Goal: Communication & Community: Answer question/provide support

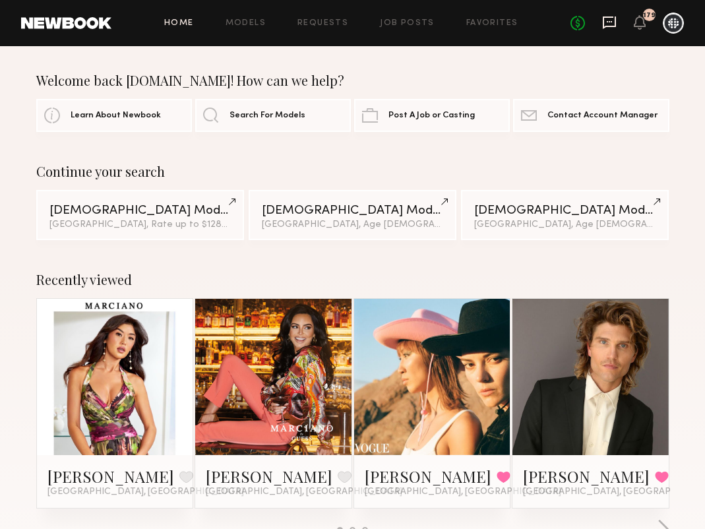
click at [612, 16] on icon at bounding box center [609, 22] width 13 height 13
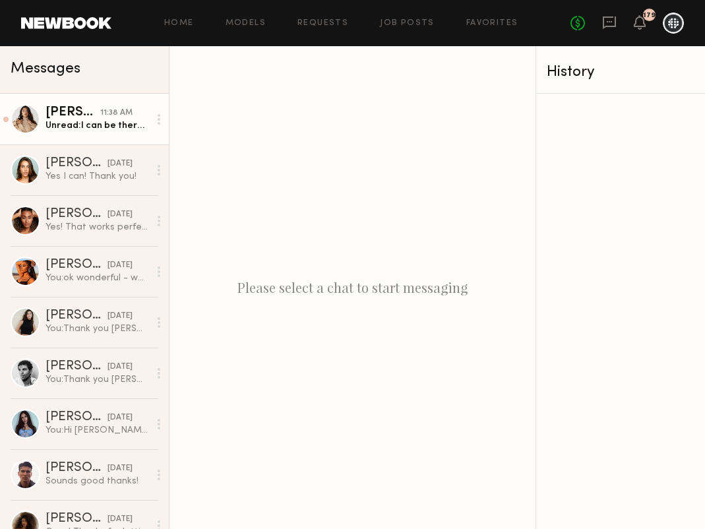
click at [93, 127] on div "Unread: I can be there at 2pm [DATE]!" at bounding box center [98, 125] width 104 height 13
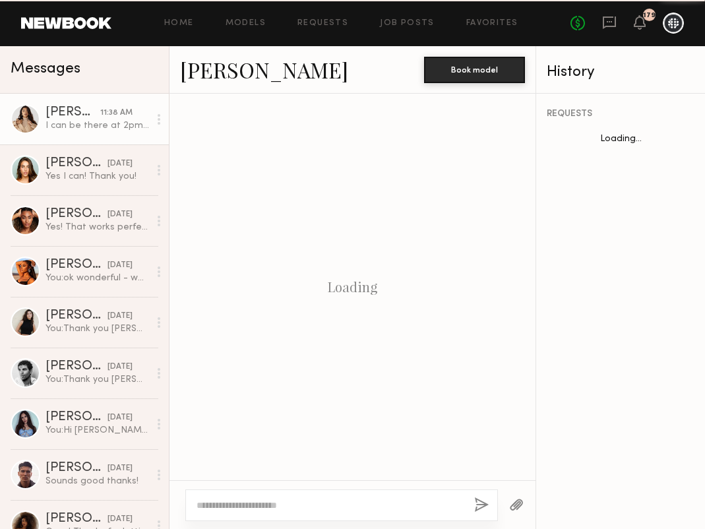
scroll to position [1342, 0]
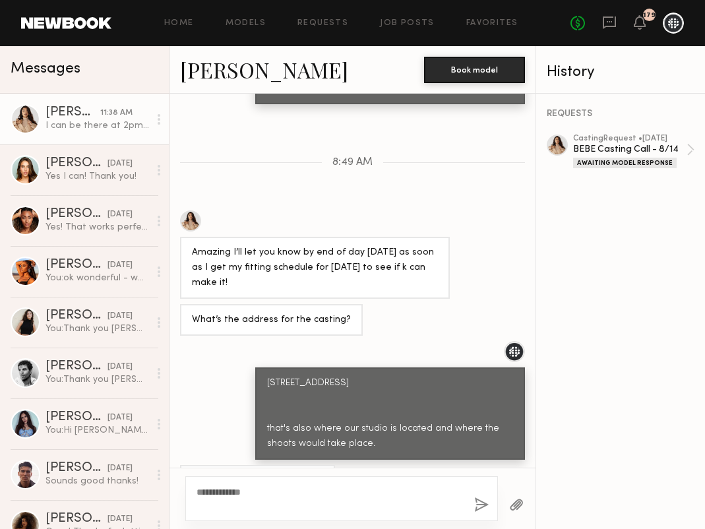
type textarea "**********"
click at [478, 496] on div "**********" at bounding box center [341, 498] width 313 height 45
click at [483, 501] on button "button" at bounding box center [481, 505] width 15 height 16
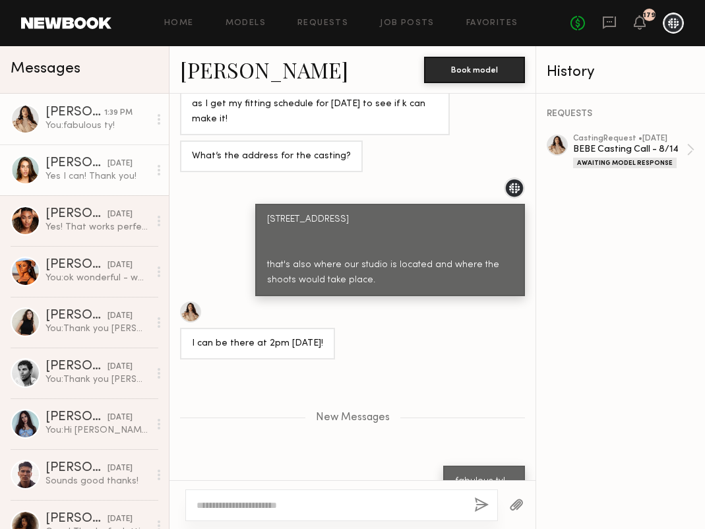
click at [69, 180] on div "Yes I can! Thank you!" at bounding box center [98, 176] width 104 height 13
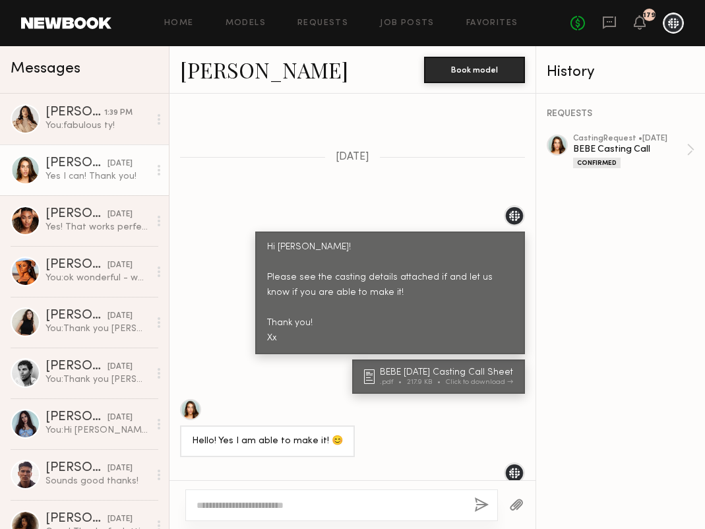
scroll to position [535, 0]
click at [456, 369] on div "BEBE [DATE] Casting Call Sheet .pdf 217.9 KB Click to download" at bounding box center [448, 378] width 137 height 18
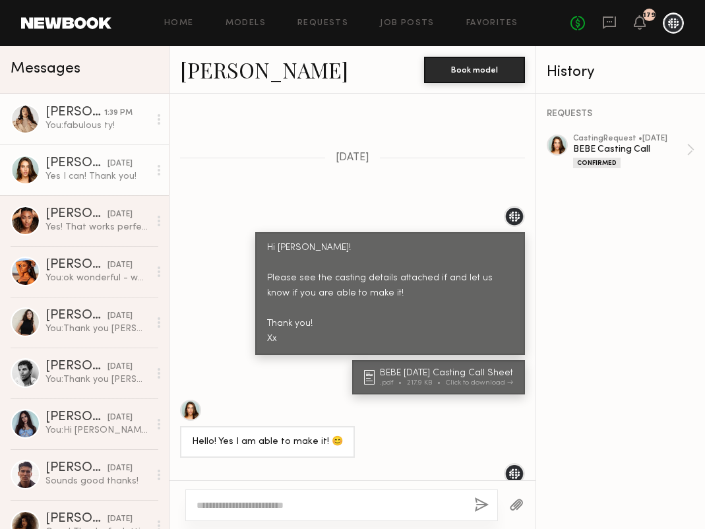
click at [100, 135] on link "[PERSON_NAME] 1:39 PM You: fabulous ty!" at bounding box center [84, 119] width 169 height 51
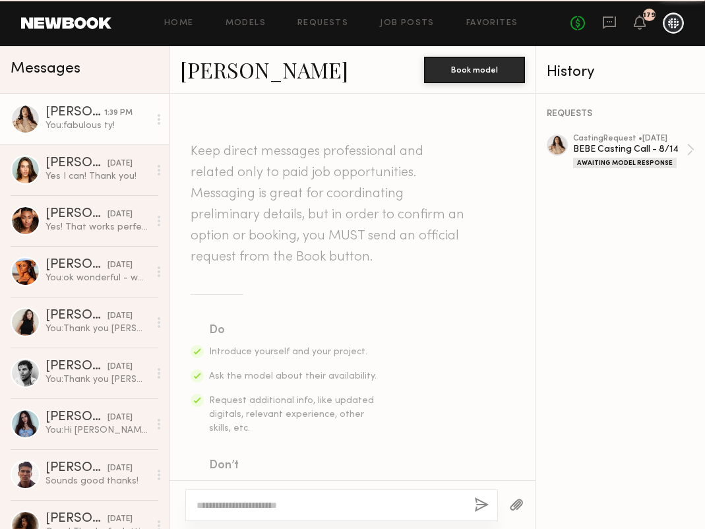
scroll to position [1405, 0]
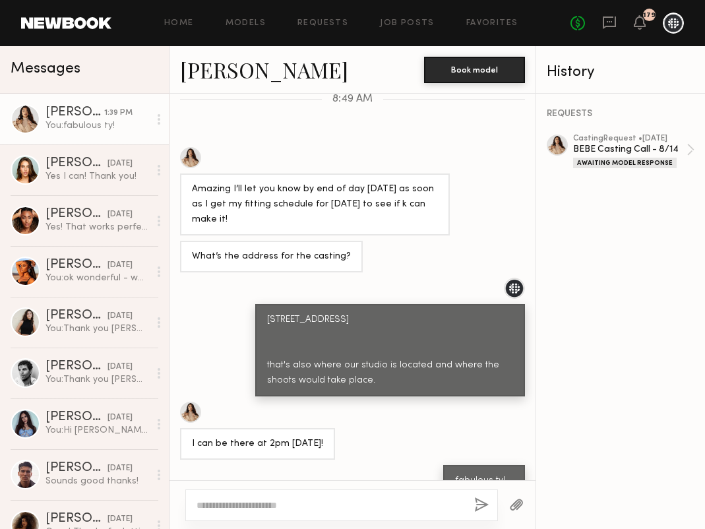
click at [373, 402] on div "I can be there at 2pm [DATE]!" at bounding box center [352, 431] width 366 height 58
click at [375, 503] on textarea at bounding box center [330, 505] width 267 height 13
click at [523, 501] on button "button" at bounding box center [516, 505] width 15 height 16
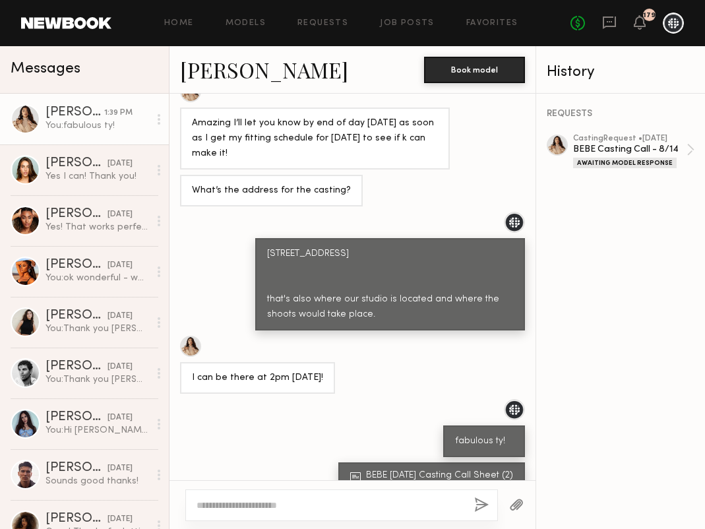
click at [207, 501] on textarea at bounding box center [330, 505] width 267 height 13
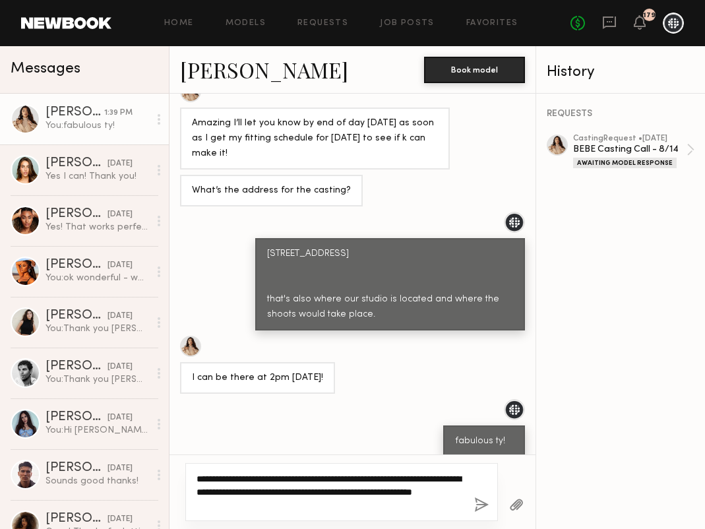
type textarea "**********"
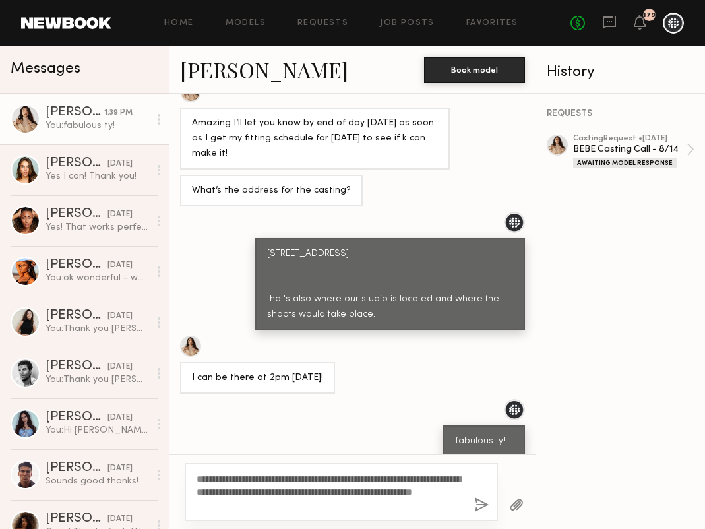
click at [487, 501] on button "button" at bounding box center [481, 505] width 15 height 16
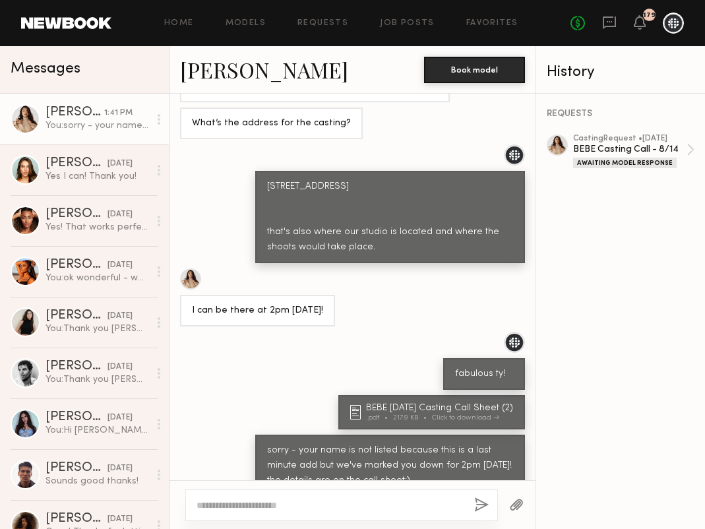
scroll to position [1621, 0]
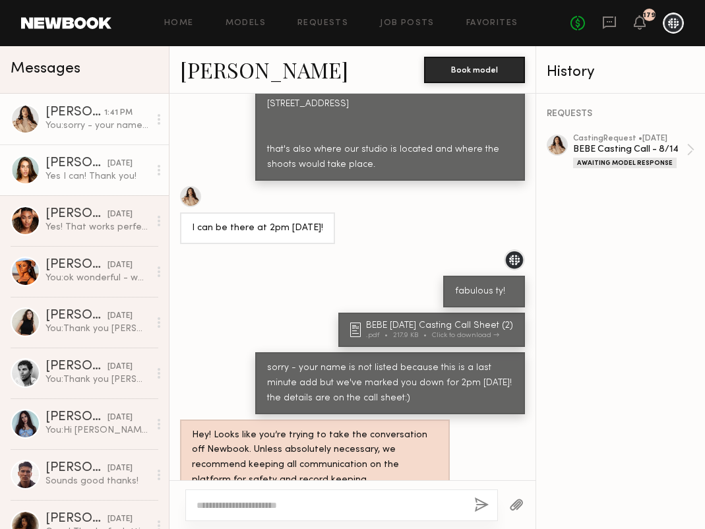
click at [94, 183] on link "[PERSON_NAME] [DATE] Yes I can! Thank you!" at bounding box center [84, 169] width 169 height 51
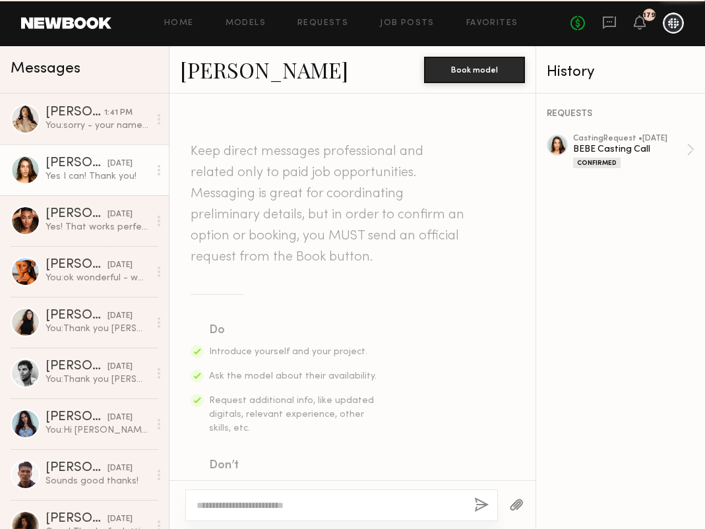
scroll to position [893, 0]
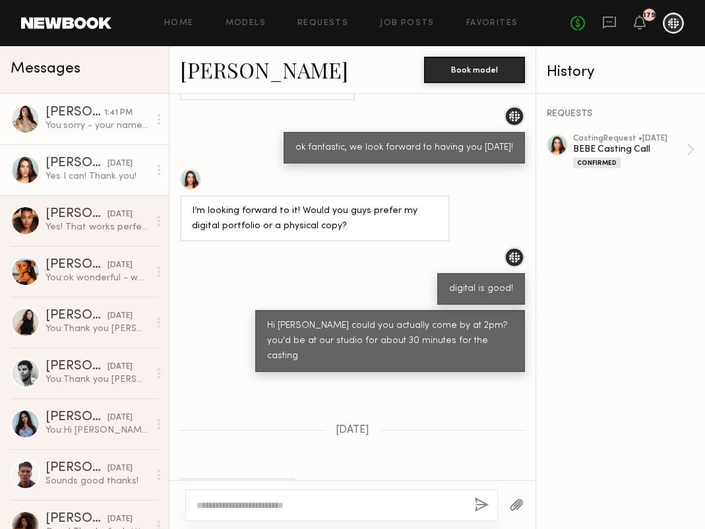
click at [86, 129] on div "You: sorry - your name is not listed because this is a last minute add but we'v…" at bounding box center [98, 125] width 104 height 13
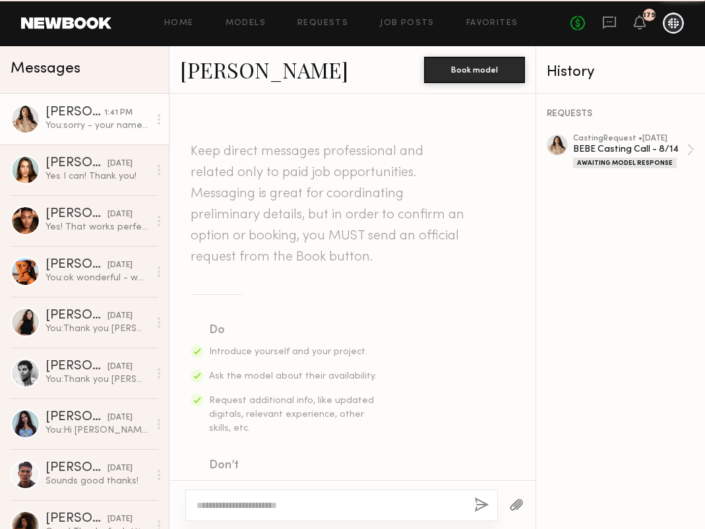
scroll to position [1621, 0]
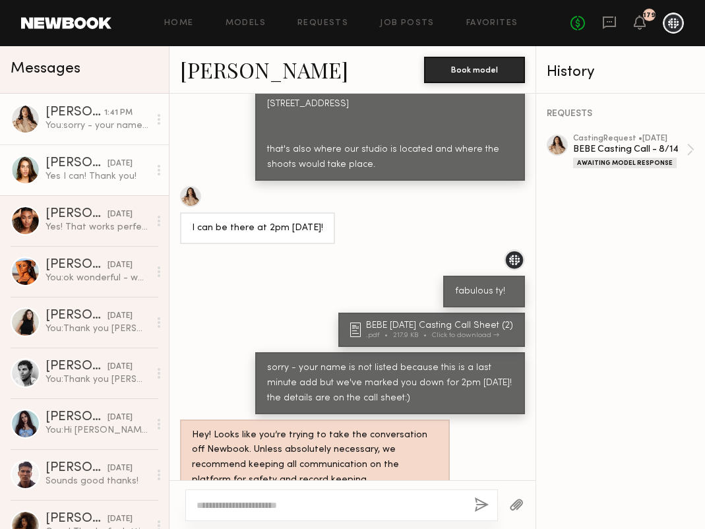
click at [88, 172] on div "Yes I can! Thank you!" at bounding box center [98, 176] width 104 height 13
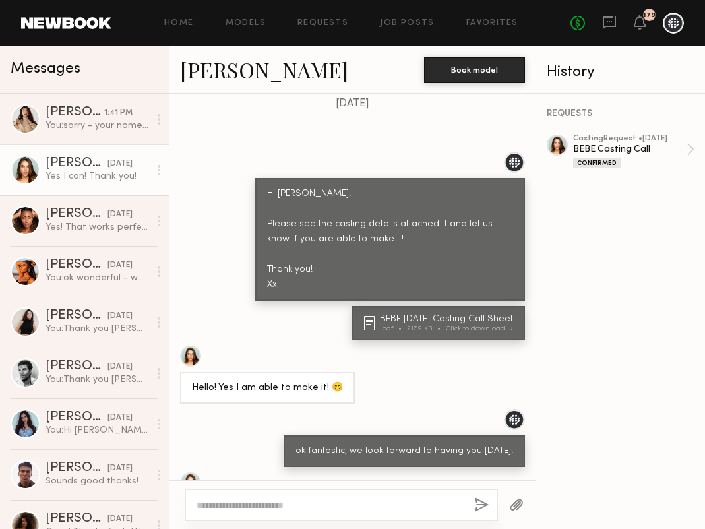
scroll to position [586, 0]
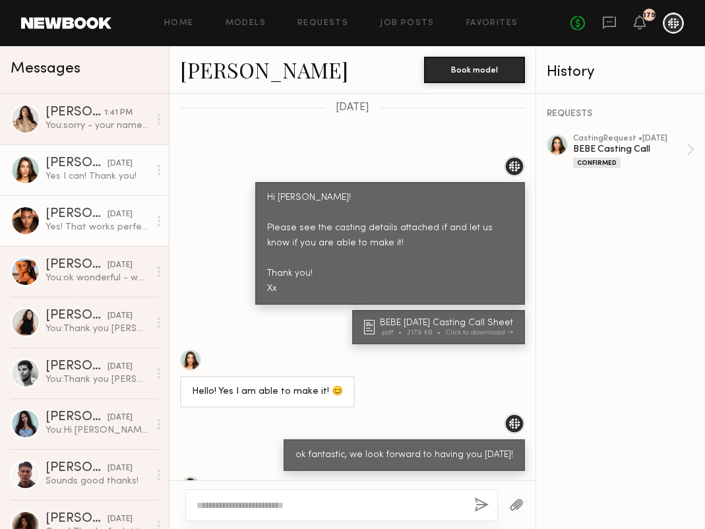
click at [111, 230] on div "Yes! That works perfect :)" at bounding box center [98, 227] width 104 height 13
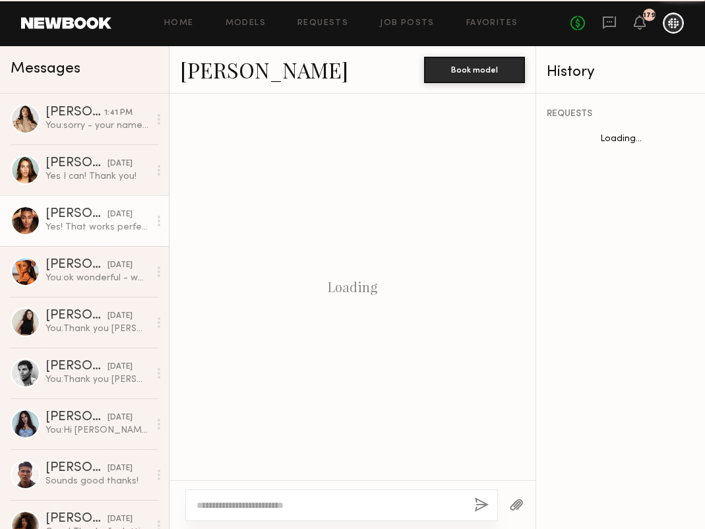
scroll to position [1117, 0]
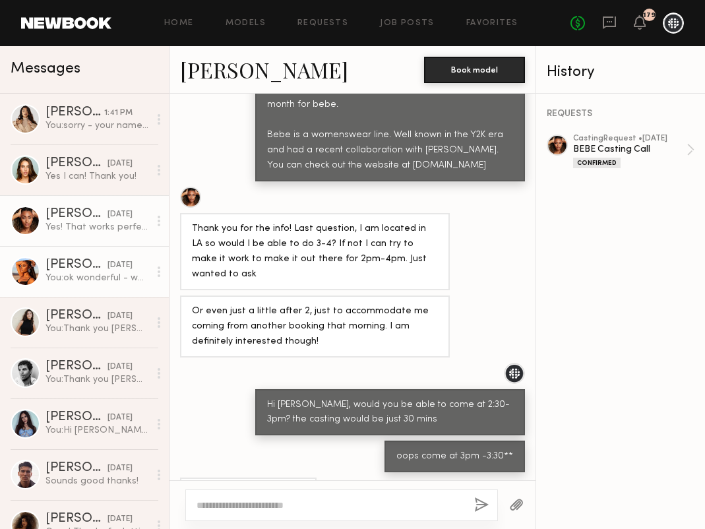
click at [88, 276] on div "You: ok wonderful - we look forward to having you" at bounding box center [98, 278] width 104 height 13
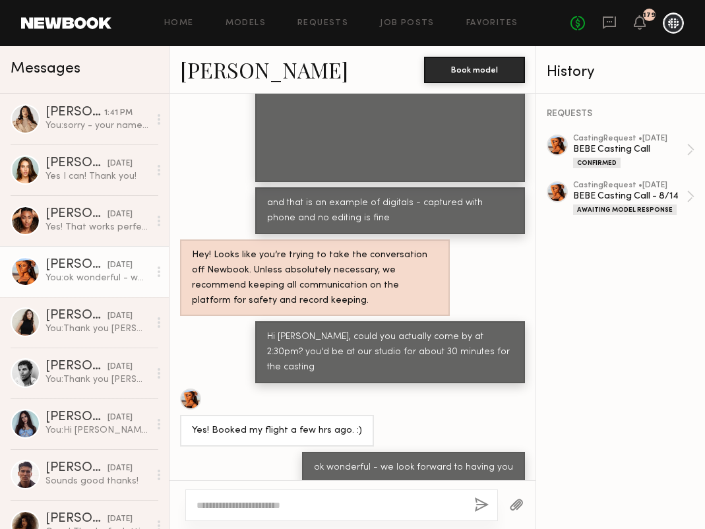
scroll to position [613, 0]
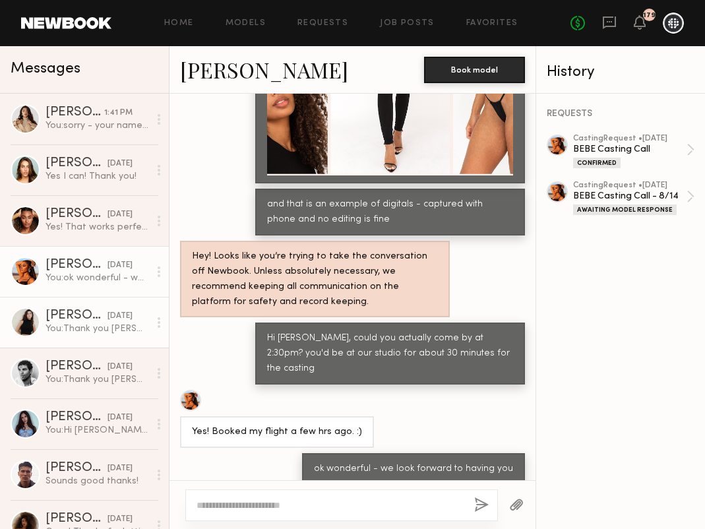
click at [101, 328] on div "You: Thank you [PERSON_NAME]! We were glad to have you back again. Have a lovel…" at bounding box center [98, 328] width 104 height 13
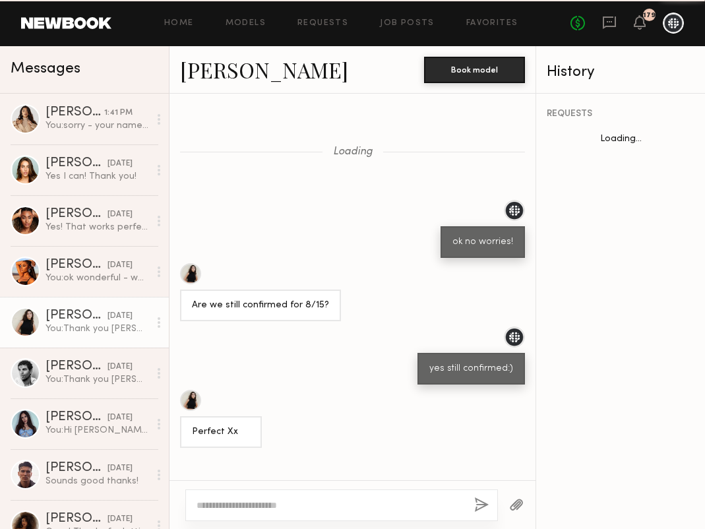
scroll to position [744, 0]
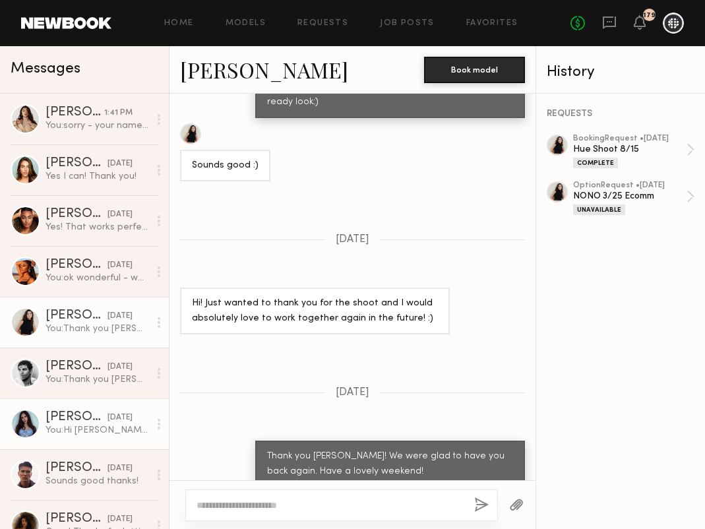
click at [80, 412] on div "[PERSON_NAME]" at bounding box center [77, 417] width 62 height 13
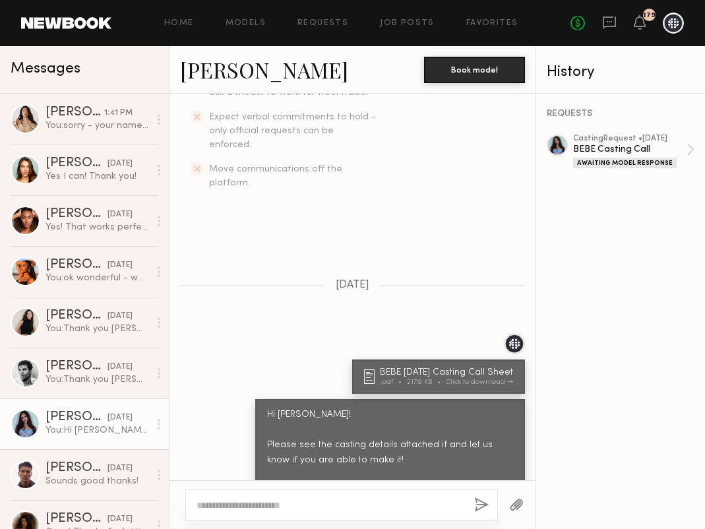
scroll to position [435, 0]
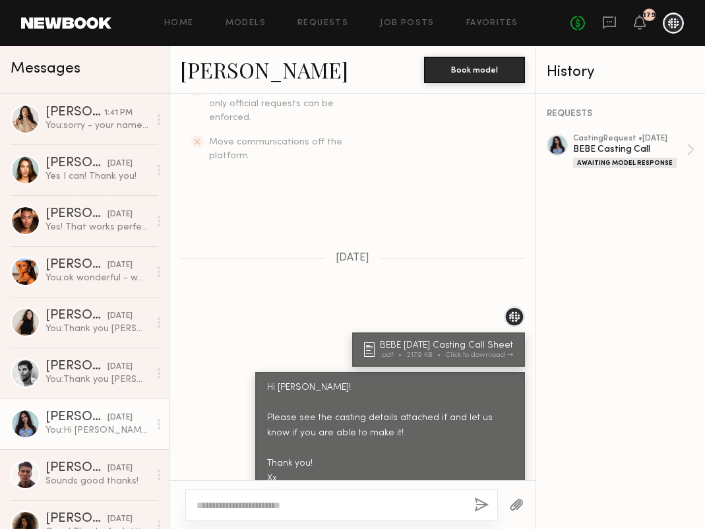
click at [550, 144] on div at bounding box center [557, 145] width 21 height 21
